Goal: Task Accomplishment & Management: Use online tool/utility

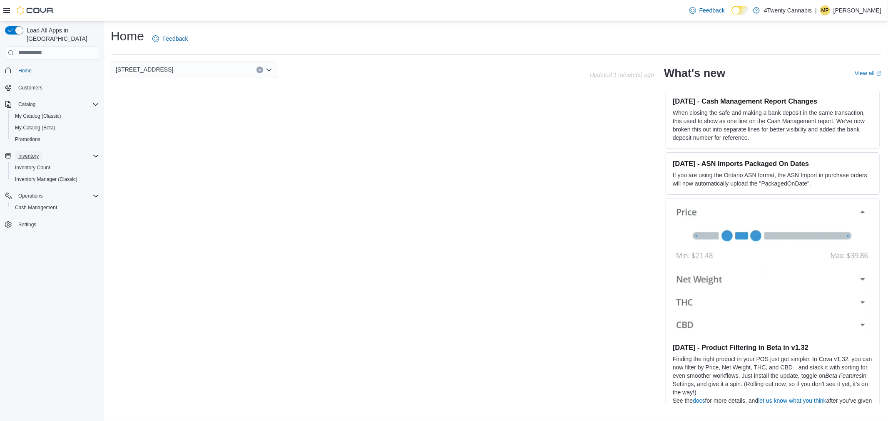
click at [32, 153] on span "Inventory" at bounding box center [28, 156] width 20 height 7
click at [30, 153] on span "Inventory" at bounding box center [28, 156] width 20 height 7
click at [40, 164] on span "Inventory Count" at bounding box center [32, 167] width 35 height 7
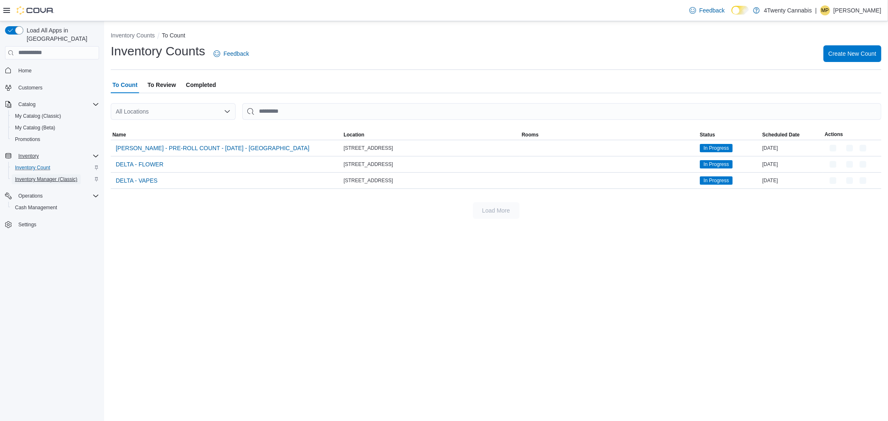
click at [40, 176] on span "Inventory Manager (Classic)" at bounding box center [46, 179] width 62 height 7
